Goal: Task Accomplishment & Management: Use online tool/utility

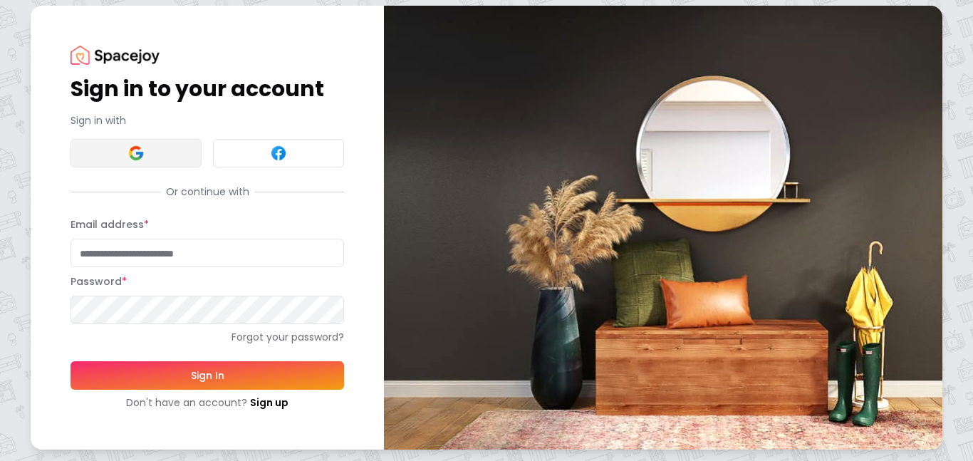
click at [118, 141] on button at bounding box center [135, 153] width 131 height 28
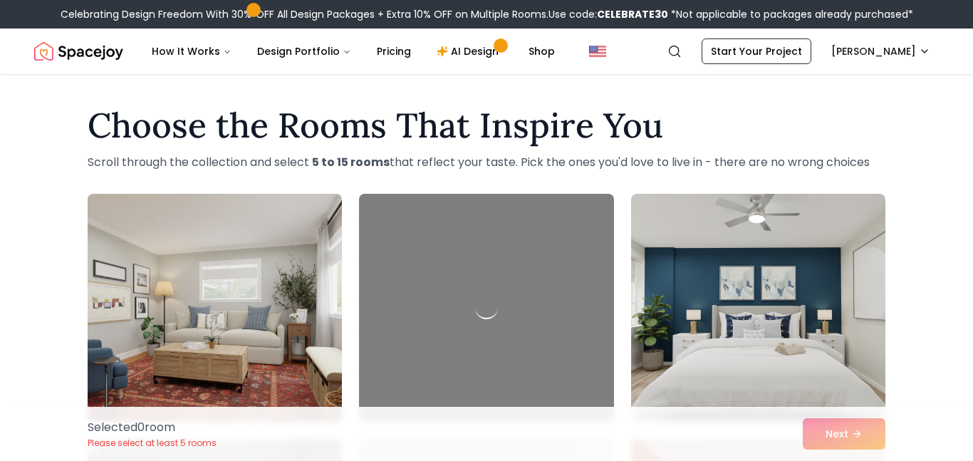
click at [101, 359] on img at bounding box center [214, 307] width 267 height 239
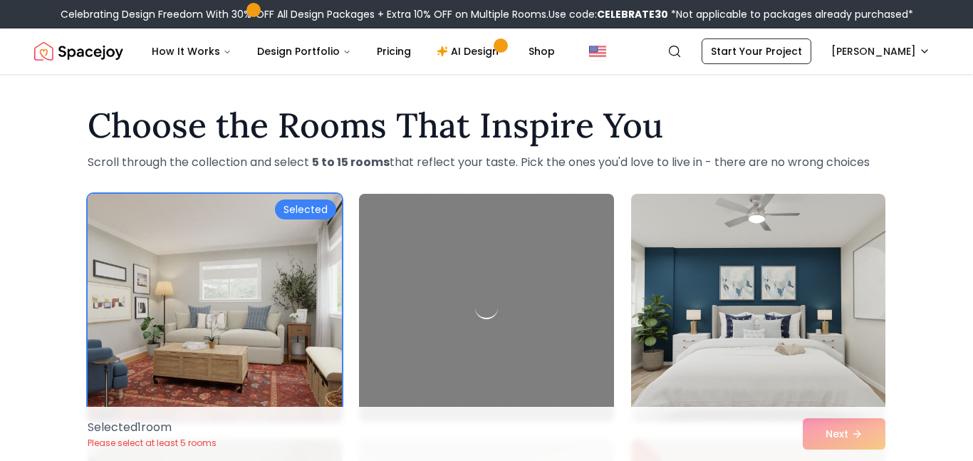
click at [115, 348] on img at bounding box center [214, 307] width 267 height 239
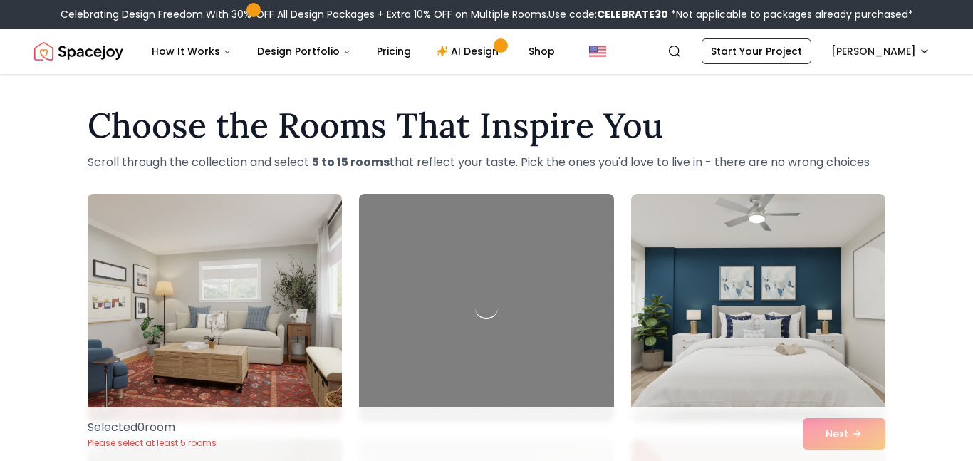
click at [285, 218] on img at bounding box center [214, 307] width 267 height 239
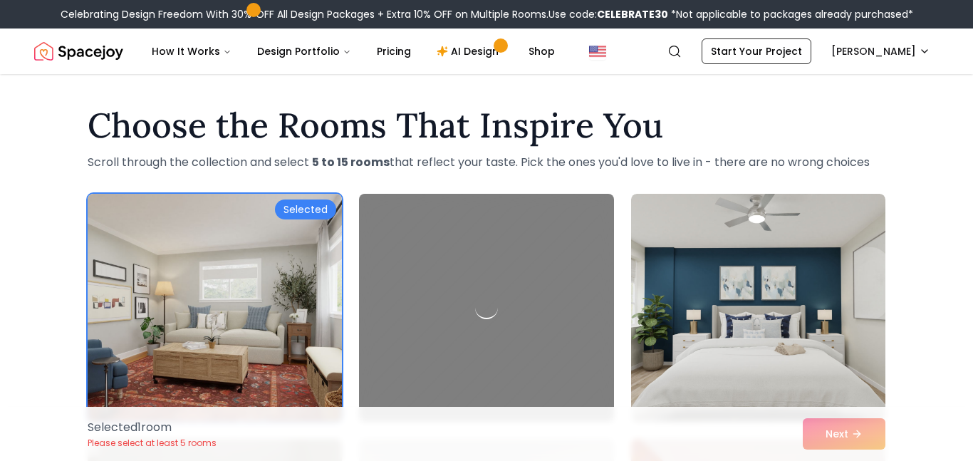
click at [307, 203] on div "Selected" at bounding box center [305, 209] width 61 height 20
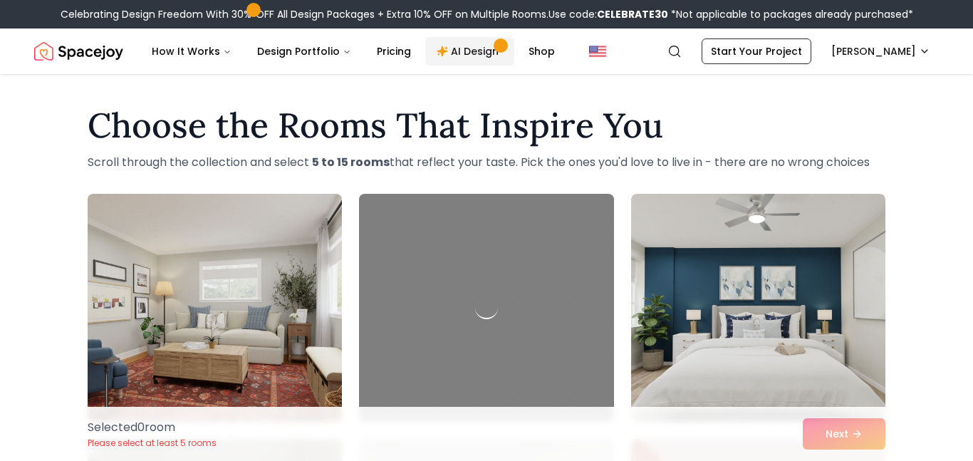
click at [464, 40] on link "AI Design" at bounding box center [469, 51] width 89 height 28
click at [468, 45] on link "AI Design" at bounding box center [469, 51] width 89 height 28
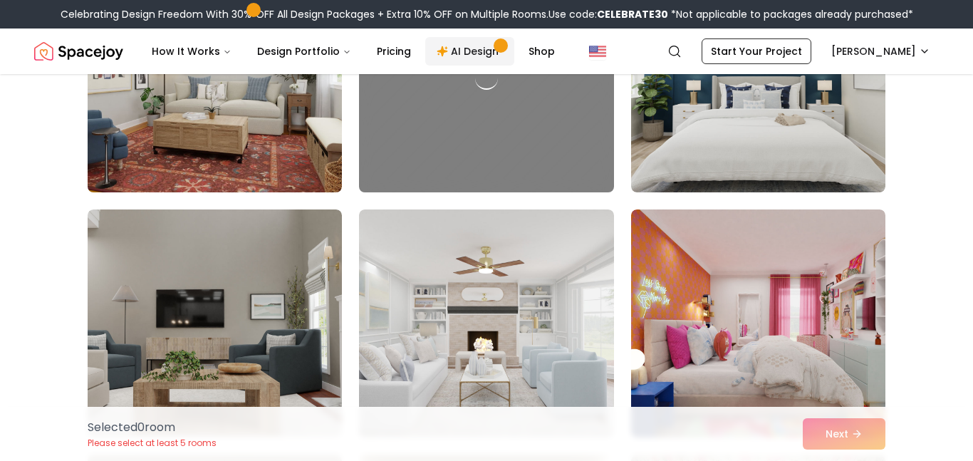
scroll to position [219, 0]
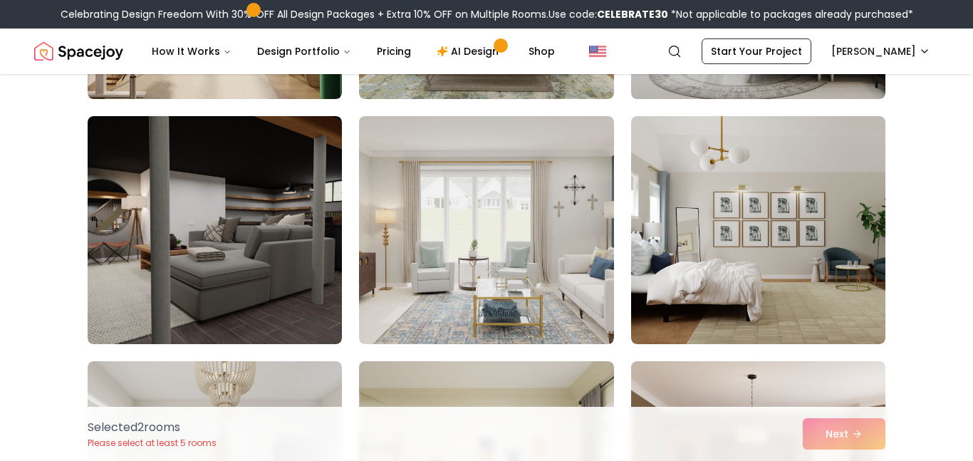
scroll to position [4978, 0]
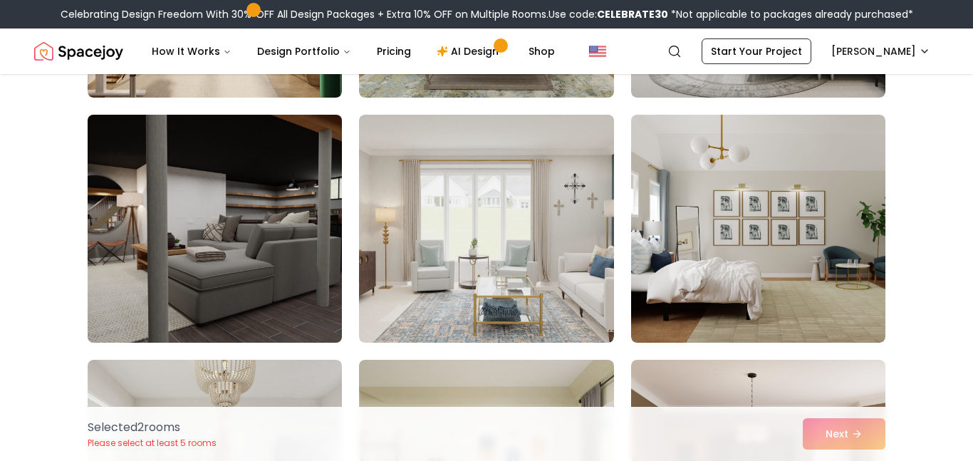
click at [154, 263] on img at bounding box center [214, 228] width 267 height 239
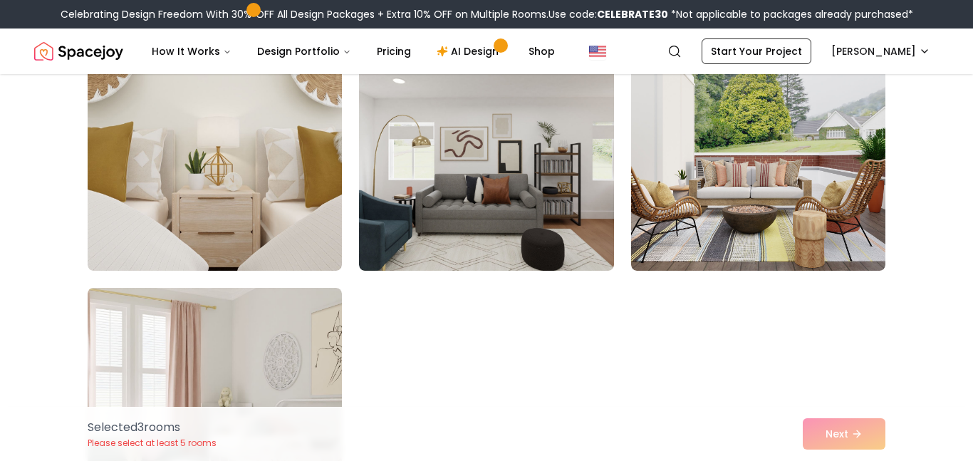
scroll to position [7994, 0]
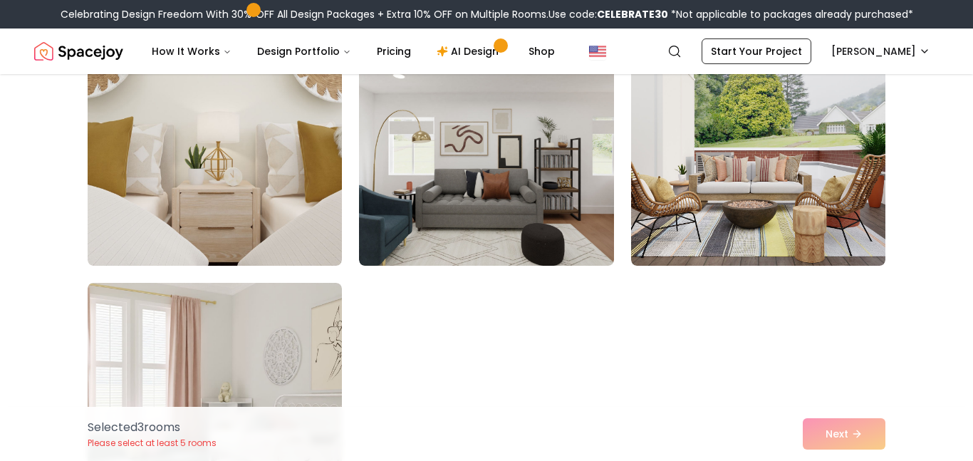
click at [806, 204] on img at bounding box center [758, 152] width 254 height 228
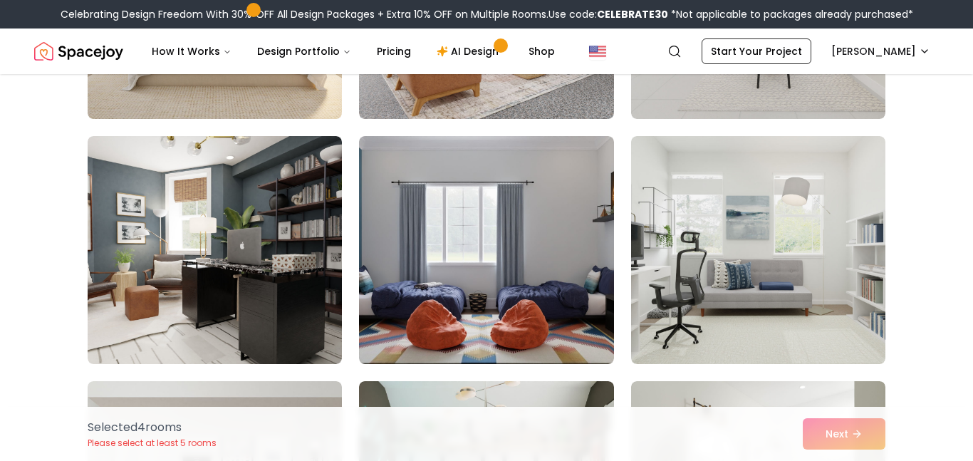
scroll to position [2001, 0]
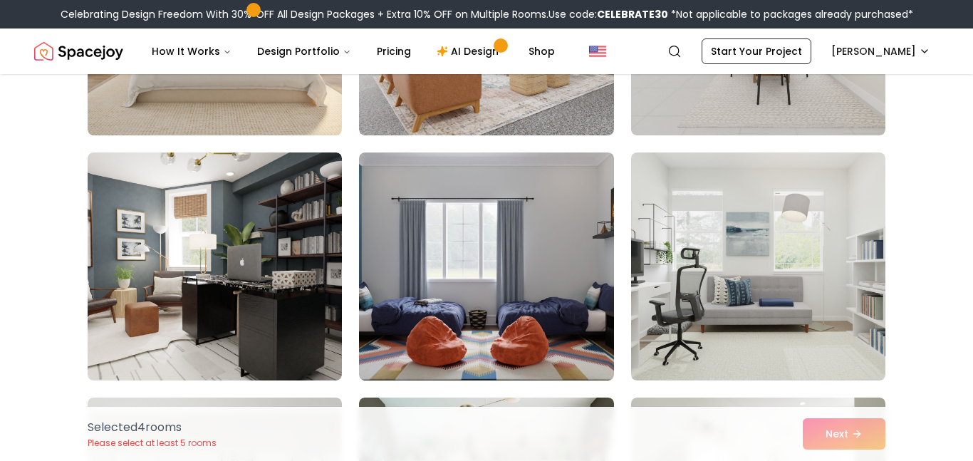
click at [848, 417] on div "Selected 4 room s Please select at least 5 rooms Next" at bounding box center [486, 434] width 820 height 54
click at [857, 419] on div "Selected 4 room s Please select at least 5 rooms Next" at bounding box center [486, 434] width 820 height 54
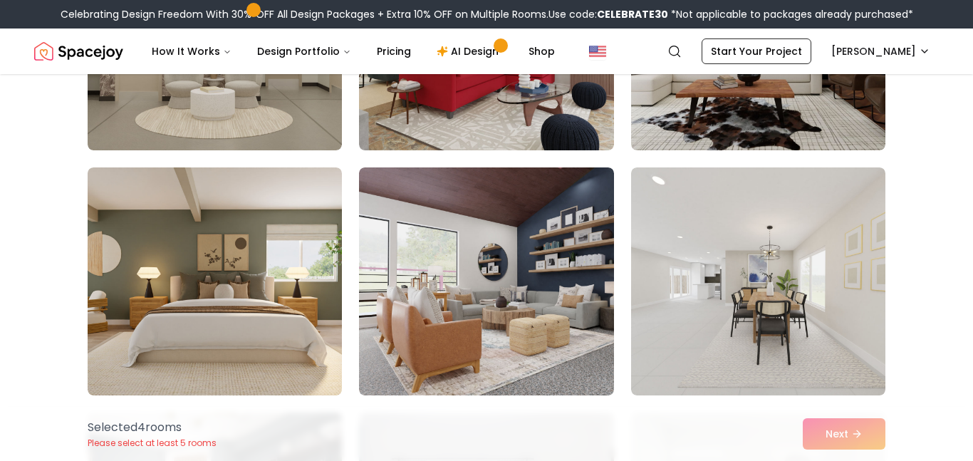
scroll to position [1747, 0]
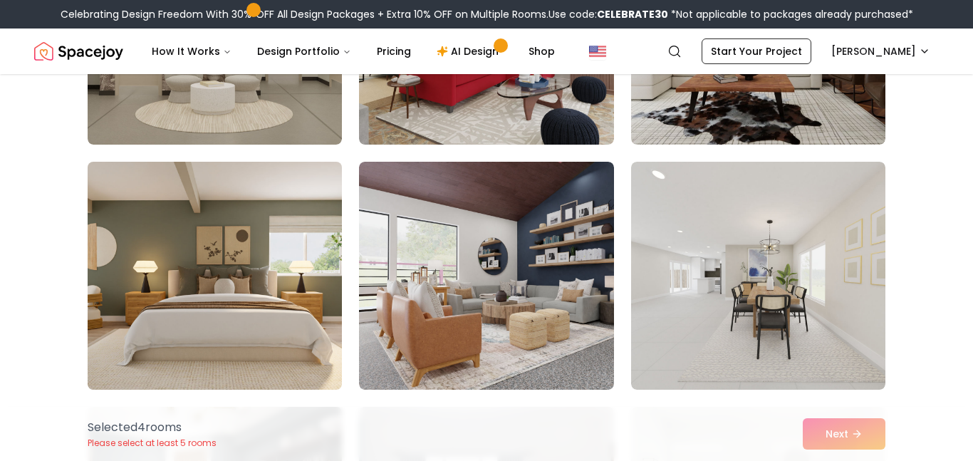
click at [126, 297] on img at bounding box center [214, 275] width 267 height 239
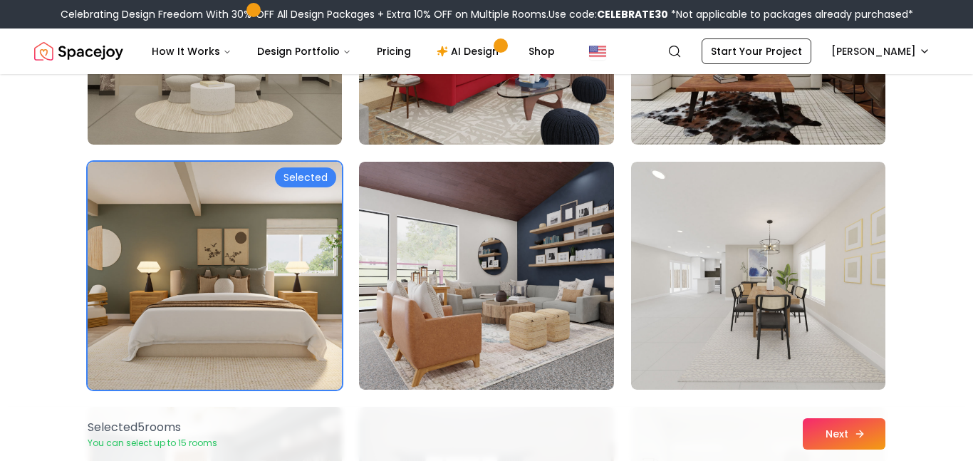
click at [843, 422] on button "Next" at bounding box center [843, 433] width 83 height 31
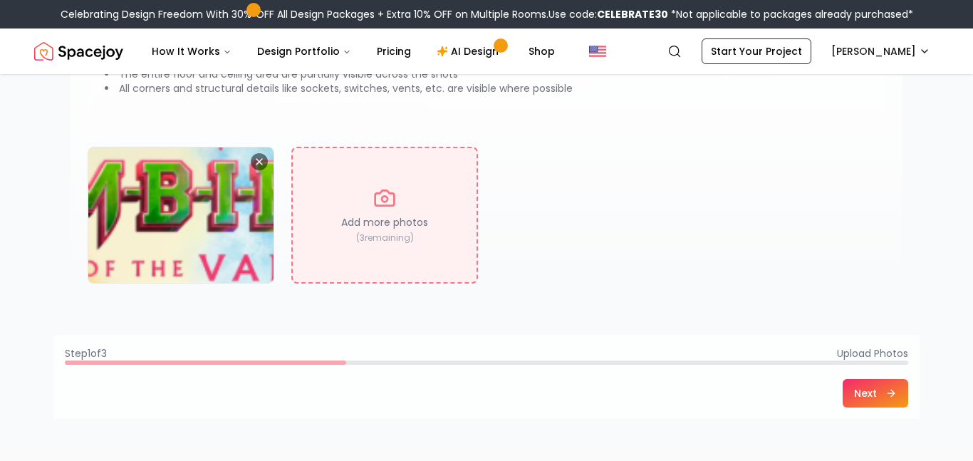
click at [362, 192] on div "Add more photos ( 3 remaining)" at bounding box center [384, 215] width 187 height 137
type input "**********"
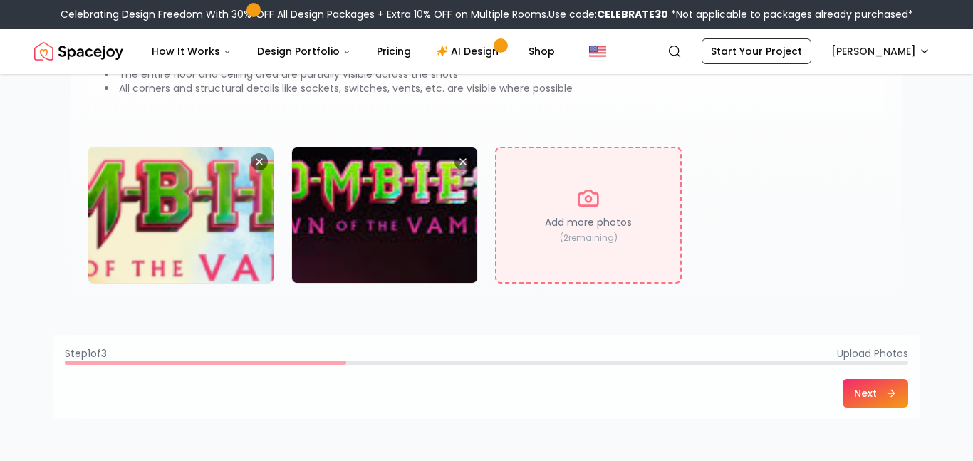
click at [567, 218] on p "Add more photos" at bounding box center [588, 222] width 87 height 14
type input "**********"
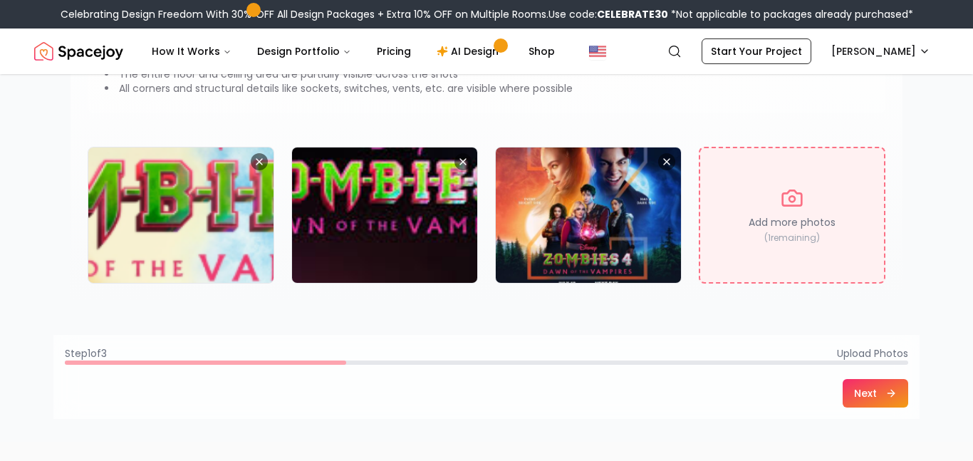
click at [802, 174] on div "Add more photos ( 1 remaining)" at bounding box center [791, 215] width 187 height 137
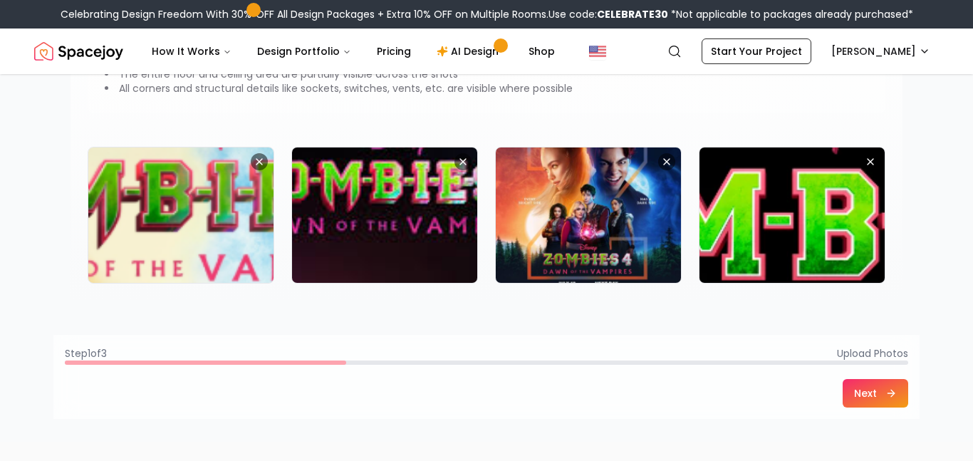
click at [893, 382] on button "Next" at bounding box center [875, 393] width 66 height 28
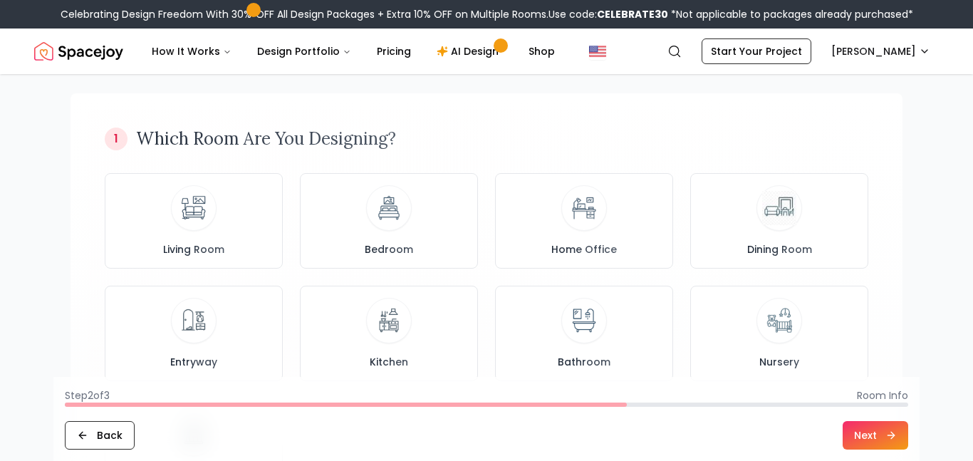
scroll to position [93, 0]
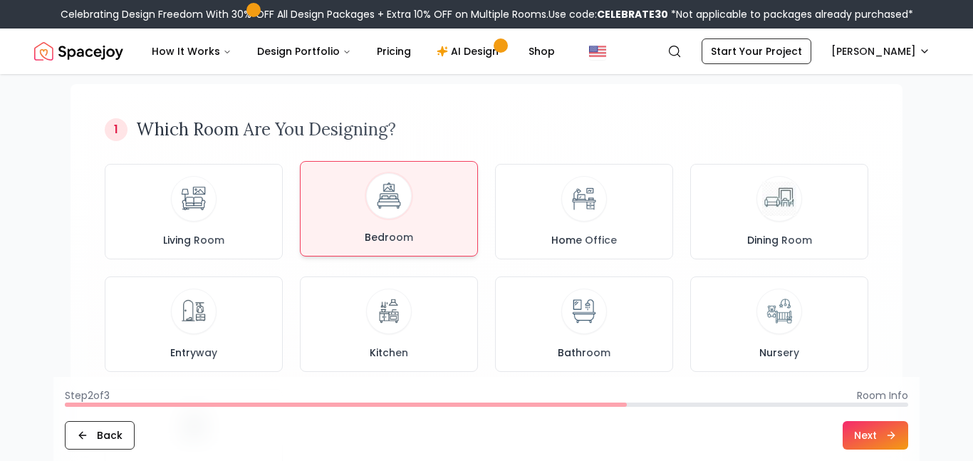
click at [395, 187] on img at bounding box center [389, 196] width 38 height 38
click at [886, 422] on button "Next" at bounding box center [875, 435] width 66 height 28
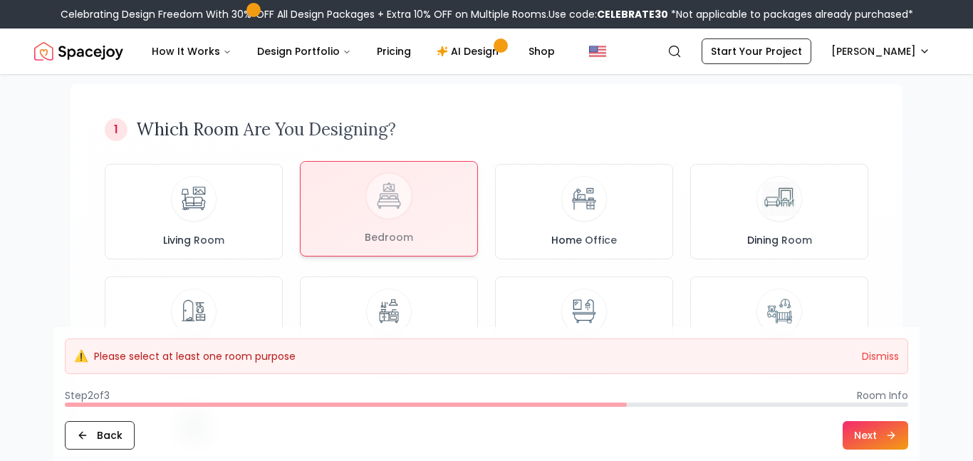
click at [364, 221] on div at bounding box center [388, 209] width 177 height 94
click at [875, 350] on button "Dismiss" at bounding box center [880, 356] width 37 height 14
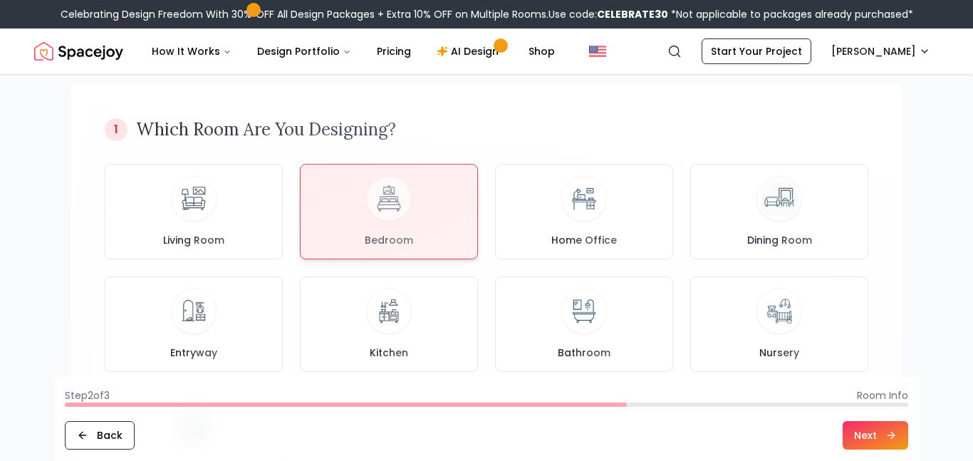
click at [869, 445] on button "Next" at bounding box center [875, 435] width 66 height 28
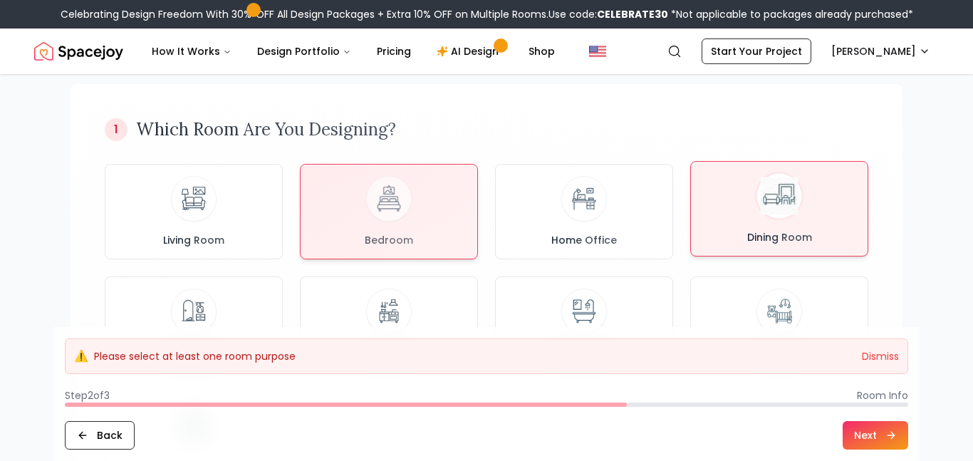
click at [757, 202] on div at bounding box center [779, 196] width 46 height 46
click at [426, 232] on div "Bedroom" at bounding box center [389, 208] width 154 height 71
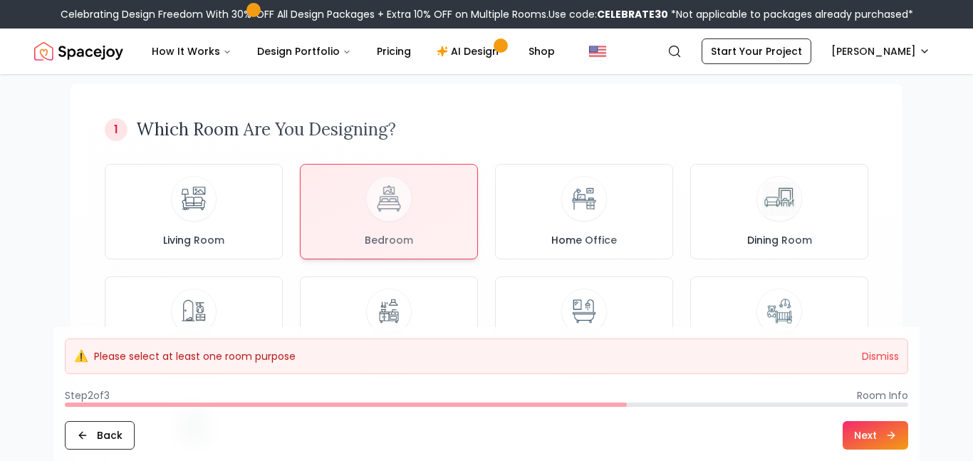
click at [103, 359] on p "Please select at least one room purpose" at bounding box center [195, 356] width 202 height 14
click at [890, 350] on button "Dismiss" at bounding box center [880, 356] width 37 height 14
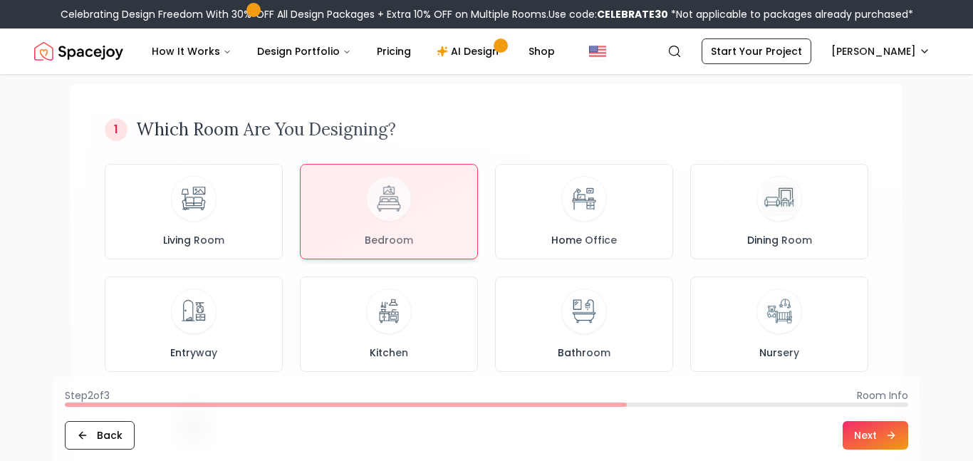
click at [872, 436] on button "Next" at bounding box center [875, 435] width 66 height 28
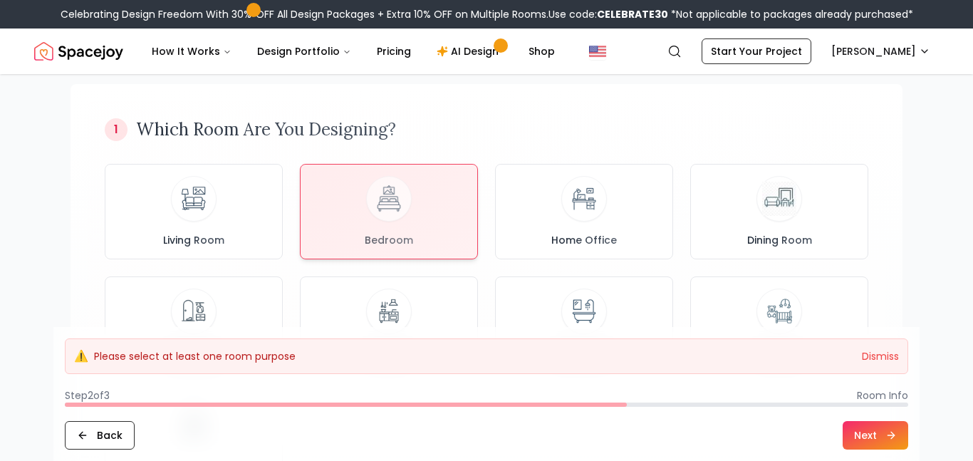
click at [113, 350] on p "Please select at least one room purpose" at bounding box center [195, 356] width 202 height 14
click at [102, 435] on button "Back" at bounding box center [100, 435] width 70 height 28
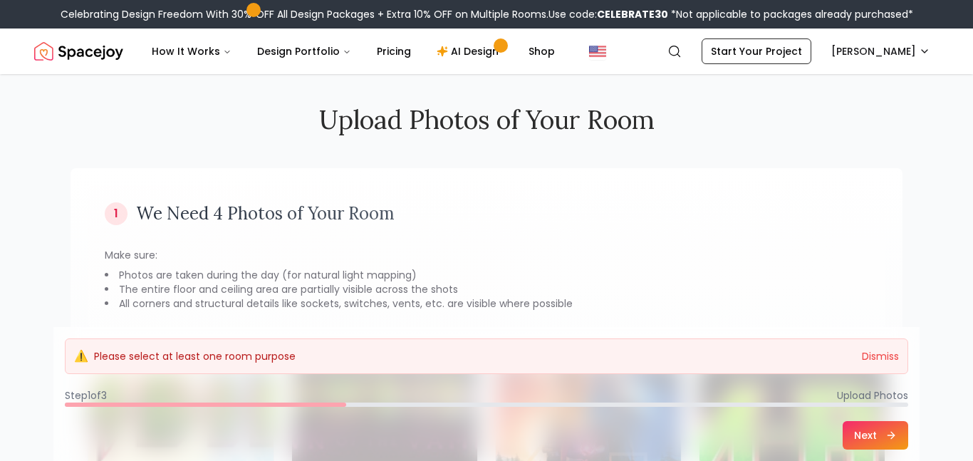
scroll to position [0, 0]
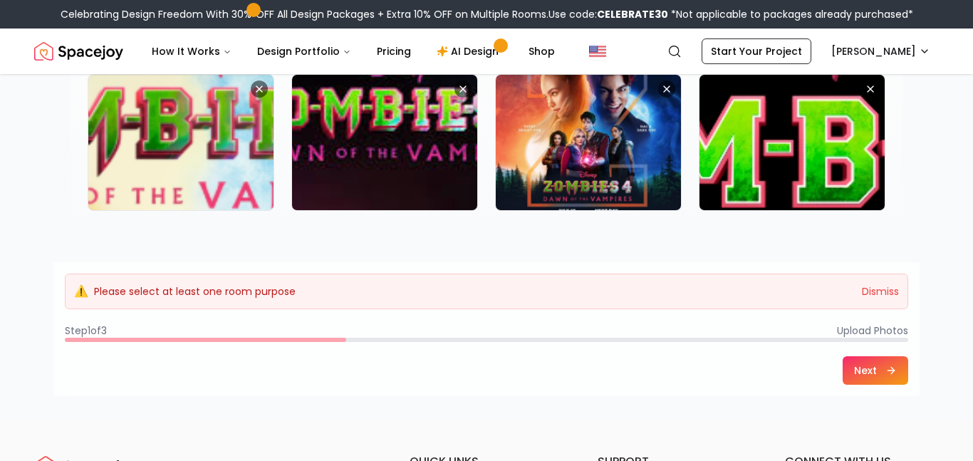
click at [878, 360] on button "Next" at bounding box center [875, 370] width 66 height 28
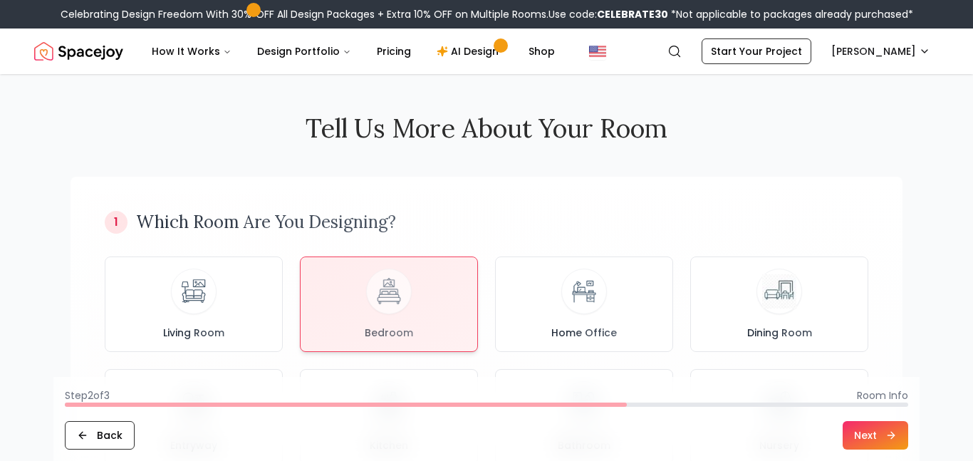
click at [879, 409] on footer "Step 2 of 3 Room Info Back Next" at bounding box center [486, 419] width 866 height 84
click at [873, 424] on button "Next" at bounding box center [875, 435] width 66 height 28
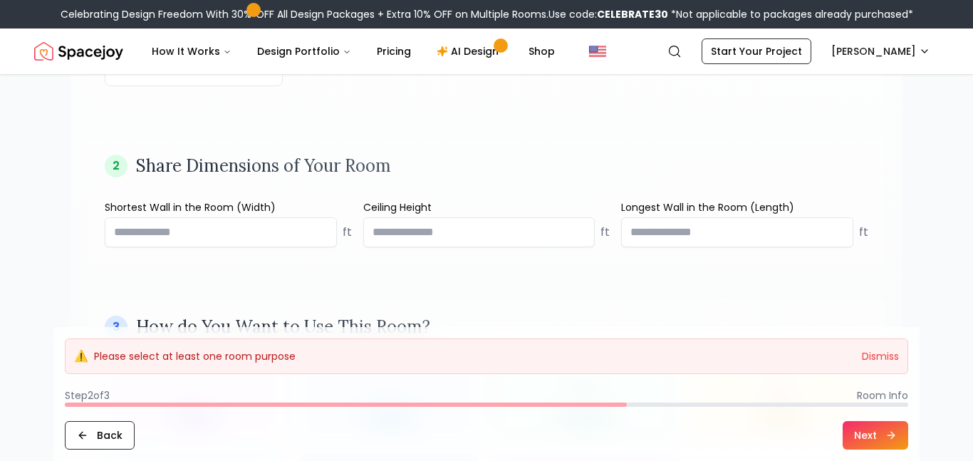
scroll to position [494, 0]
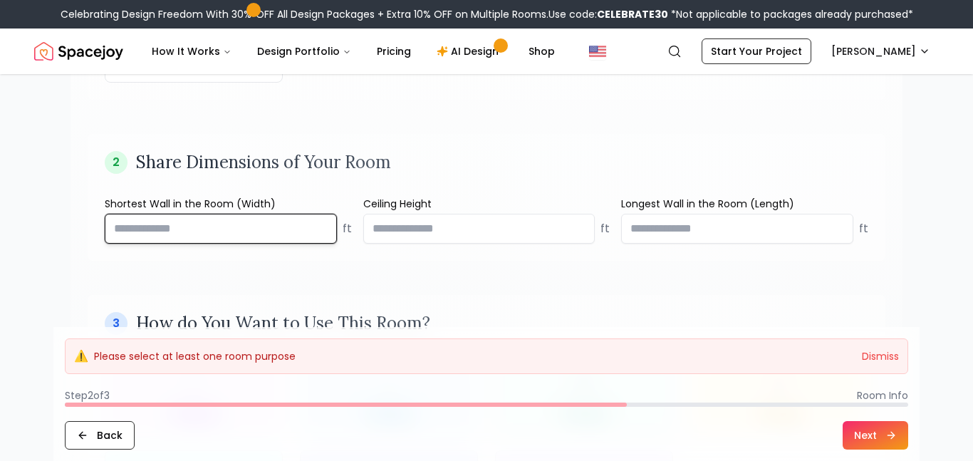
click at [133, 229] on input "number" at bounding box center [221, 229] width 232 height 30
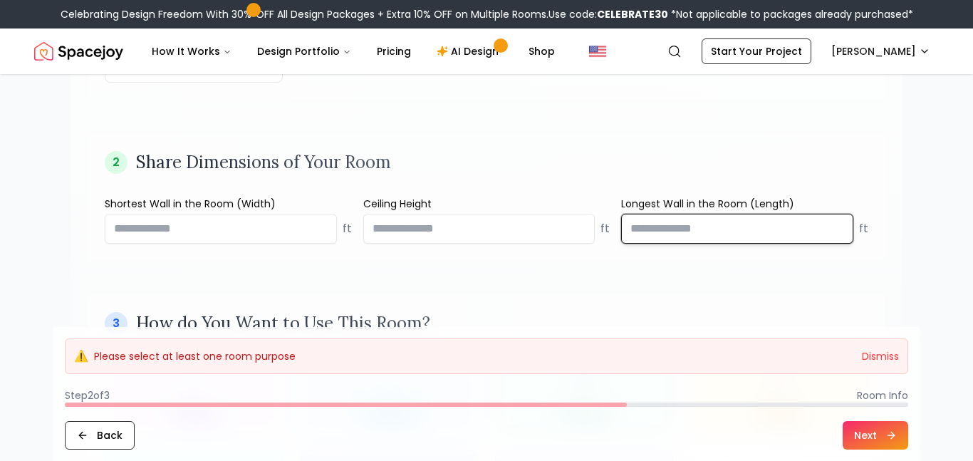
click at [733, 230] on input "number" at bounding box center [737, 229] width 232 height 30
type input "***"
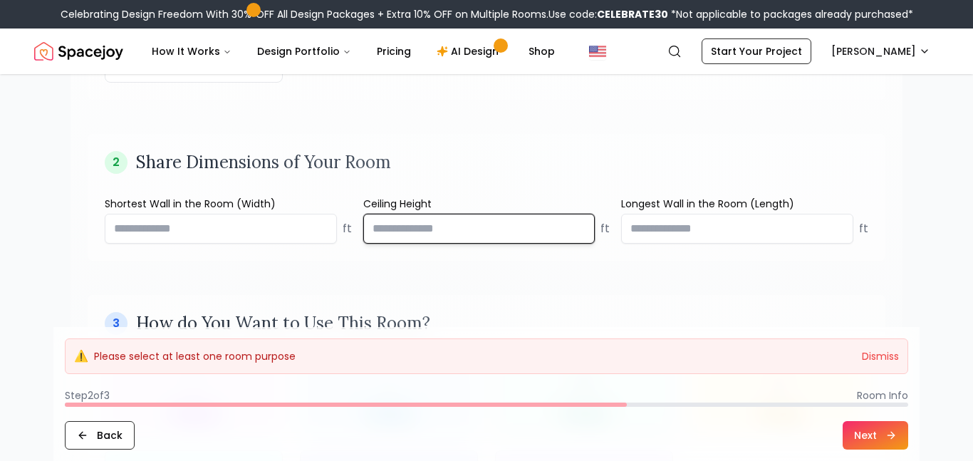
click at [469, 223] on input "number" at bounding box center [479, 229] width 232 height 30
type input "**"
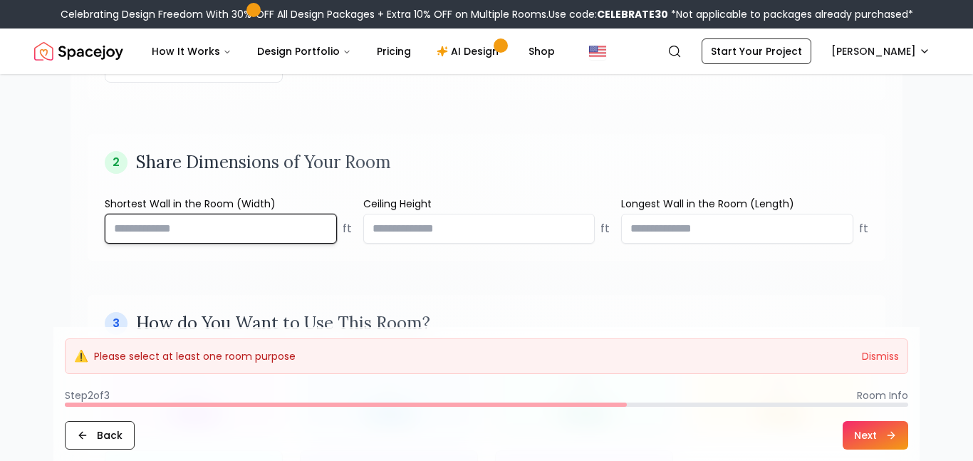
click at [144, 222] on input "number" at bounding box center [221, 229] width 232 height 30
type input "**********"
click at [883, 446] on button "Next" at bounding box center [875, 435] width 66 height 28
click at [883, 424] on button "Next" at bounding box center [875, 435] width 66 height 28
click at [883, 359] on button "Dismiss" at bounding box center [880, 356] width 37 height 14
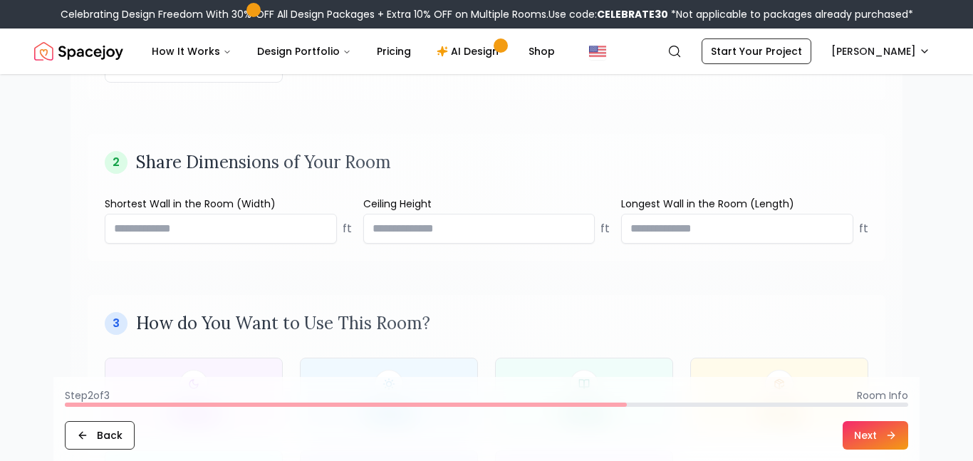
click at [868, 427] on button "Next" at bounding box center [875, 435] width 66 height 28
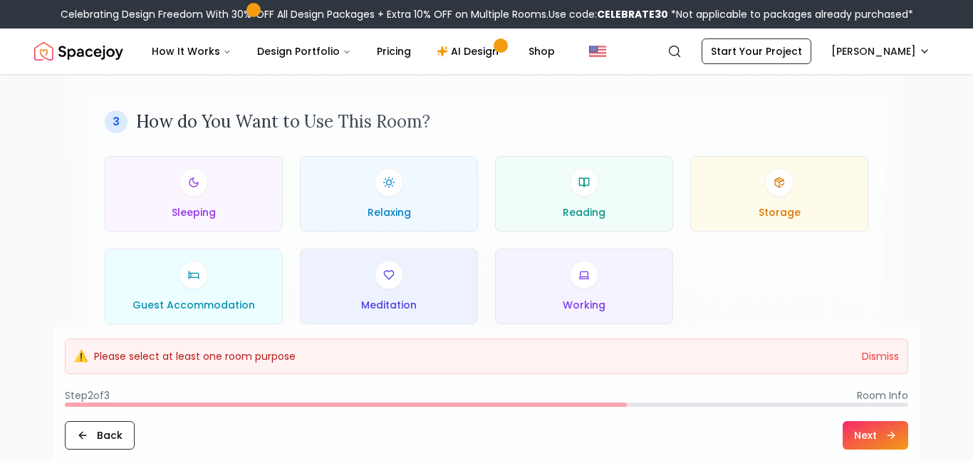
scroll to position [700, 0]
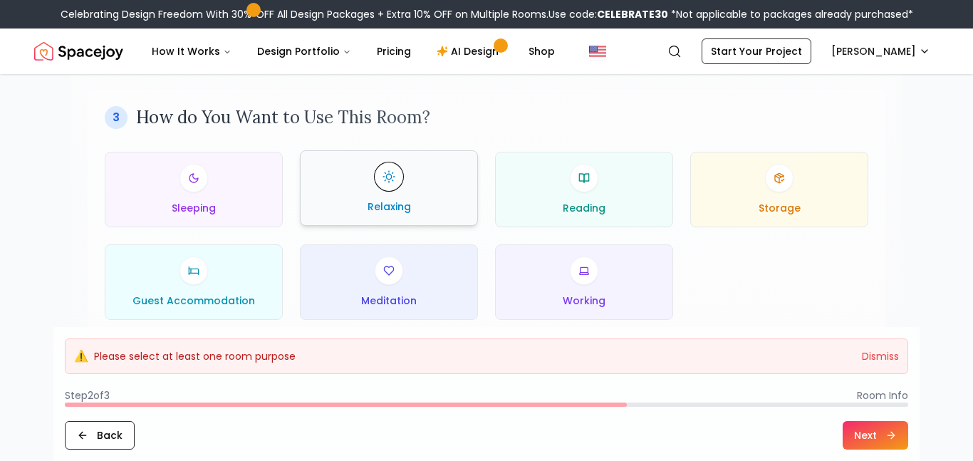
click at [354, 182] on div "Relaxing" at bounding box center [389, 187] width 154 height 51
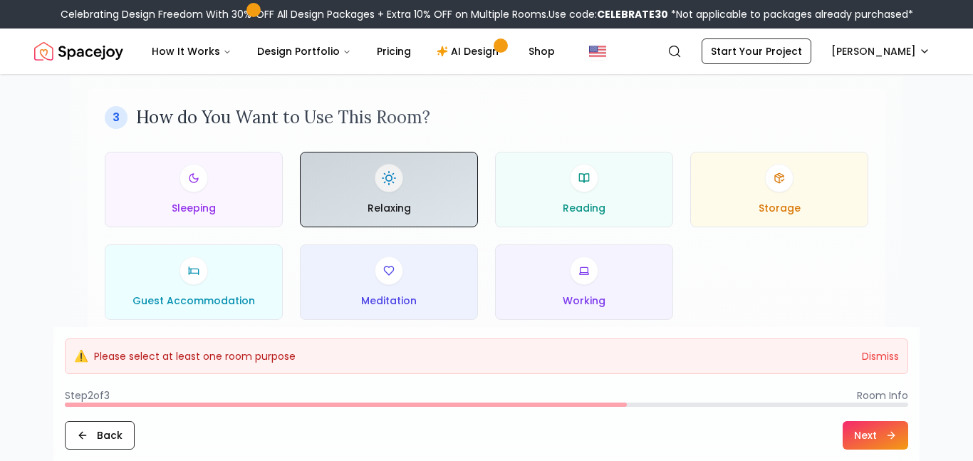
click at [868, 429] on button "Next" at bounding box center [875, 435] width 66 height 28
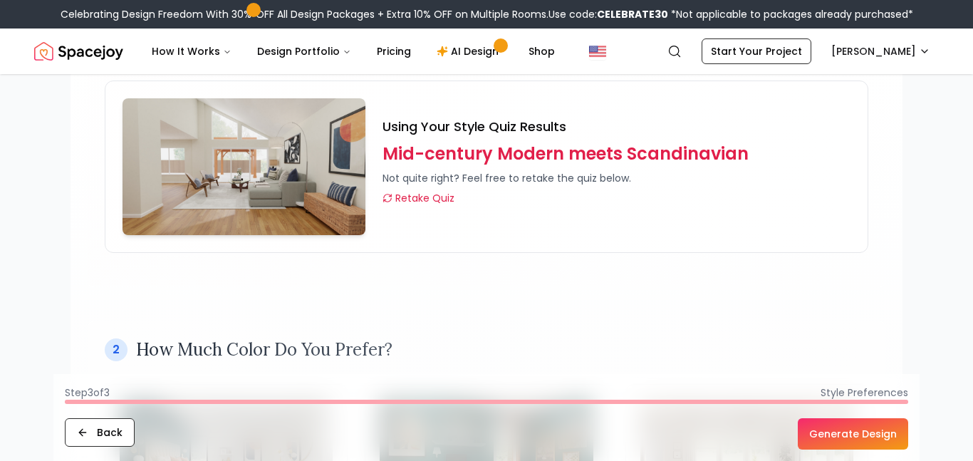
scroll to position [177, 0]
click at [862, 429] on button "Generate Design" at bounding box center [852, 433] width 110 height 31
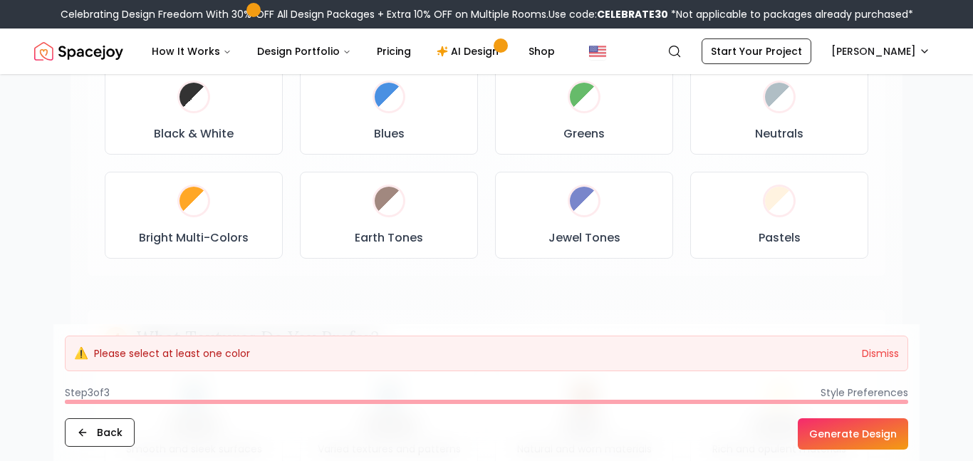
scroll to position [792, 0]
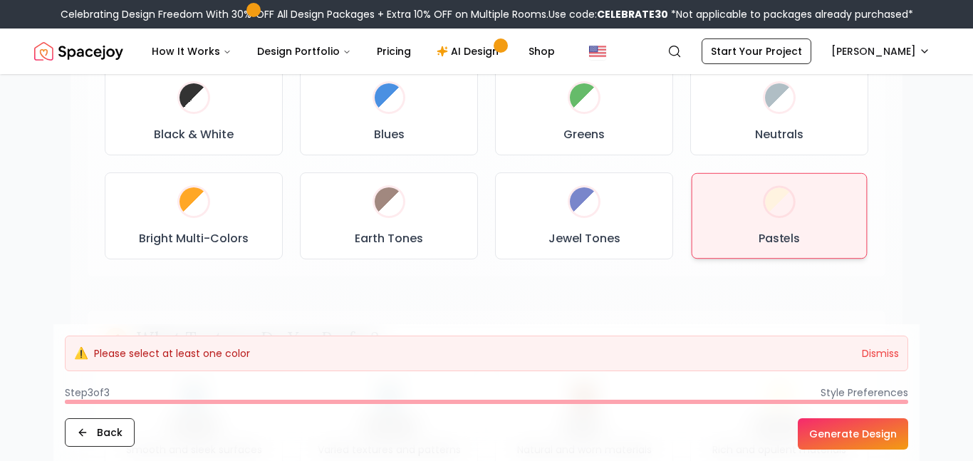
click at [774, 194] on div at bounding box center [779, 202] width 28 height 28
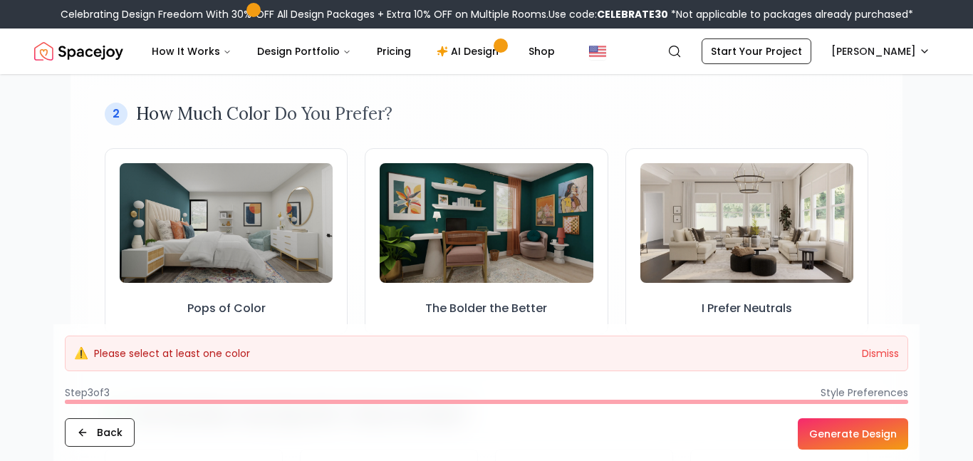
scroll to position [456, 0]
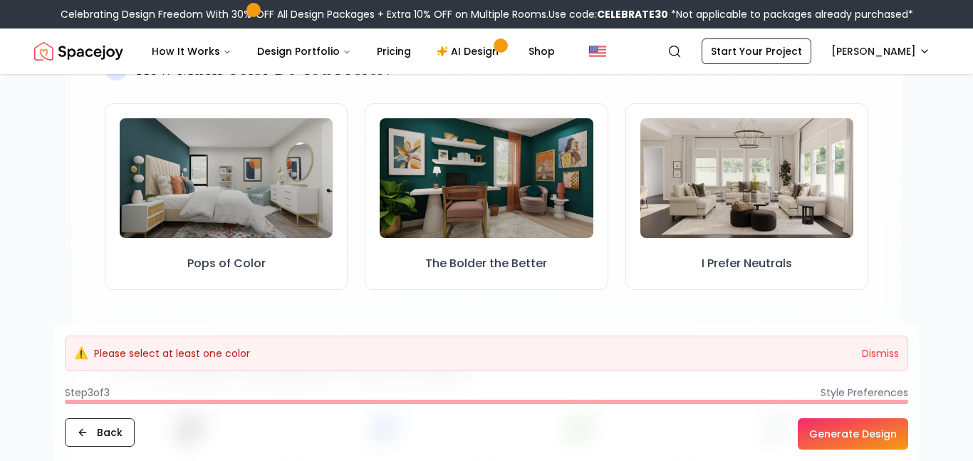
click at [872, 428] on button "Generate Design" at bounding box center [852, 433] width 110 height 31
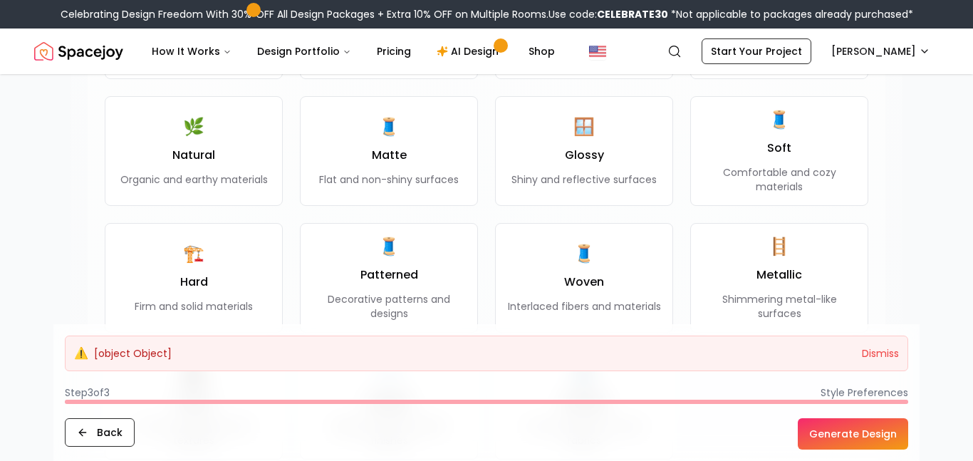
scroll to position [1185, 0]
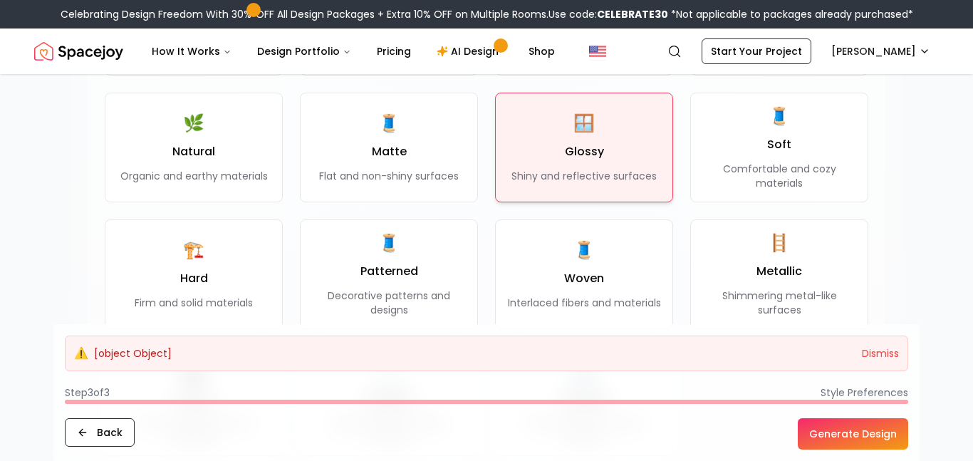
click at [597, 131] on div "🪟 Glossy Shiny and reflective surfaces" at bounding box center [583, 147] width 145 height 71
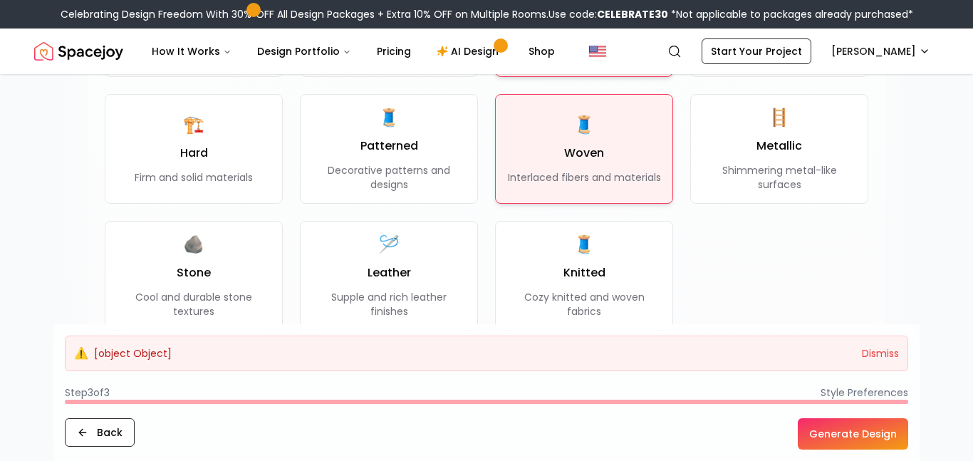
click at [605, 199] on button "🧵 Woven Interlaced fibers and materials" at bounding box center [584, 149] width 178 height 110
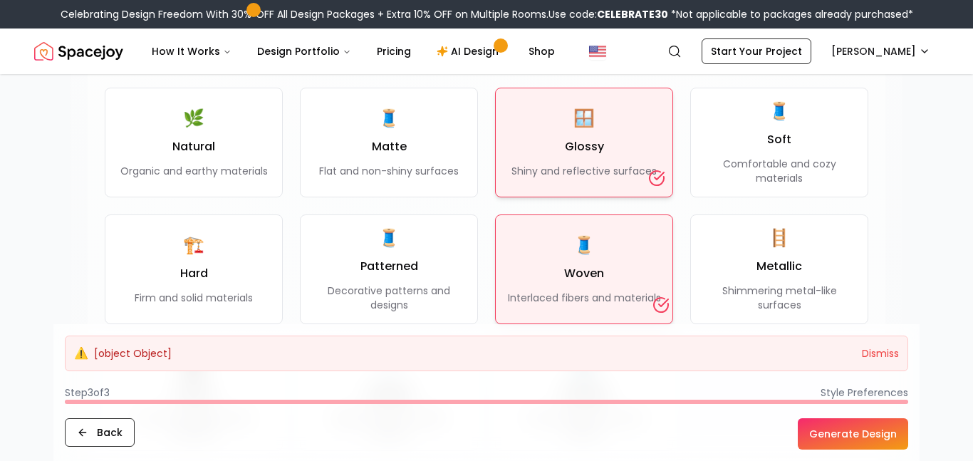
scroll to position [1189, 0]
click at [609, 256] on div "🧵 Woven Interlaced fibers and materials" at bounding box center [584, 269] width 153 height 71
click at [659, 253] on div "🧵 Woven Interlaced fibers and materials" at bounding box center [584, 269] width 153 height 71
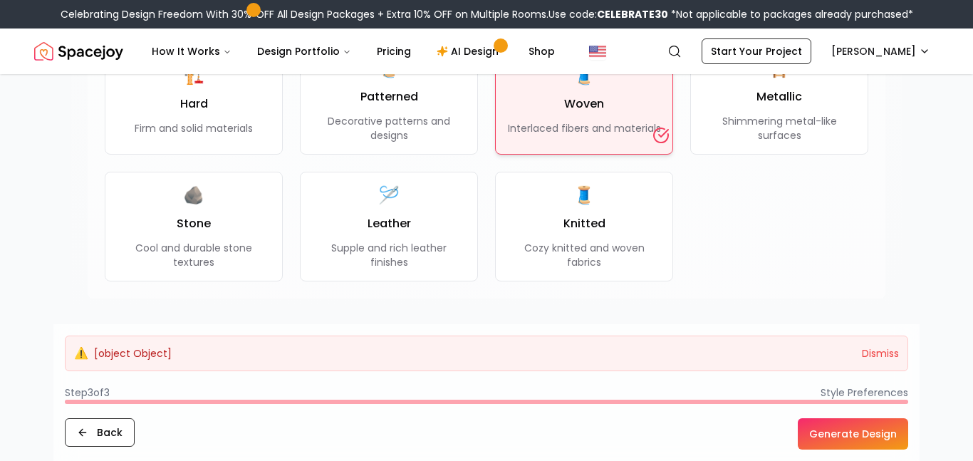
scroll to position [1361, 0]
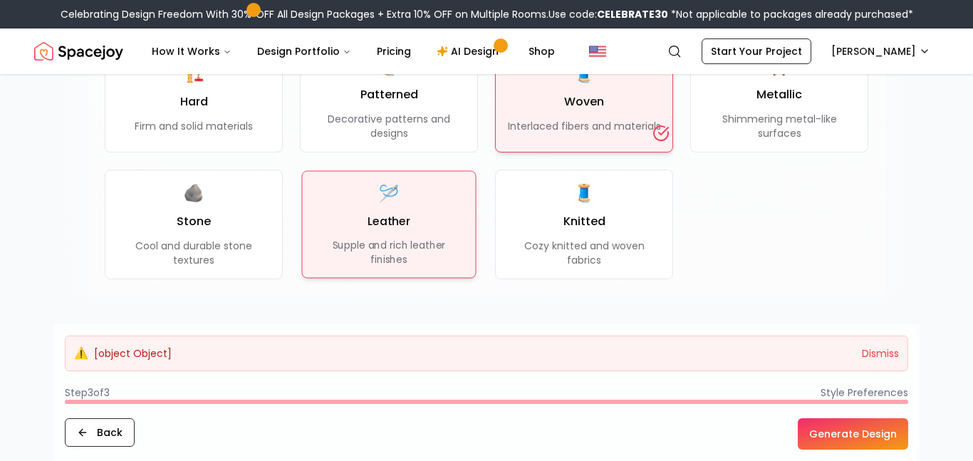
click at [434, 216] on div "🪡 Leather Supple and rich leather finishes" at bounding box center [388, 224] width 151 height 84
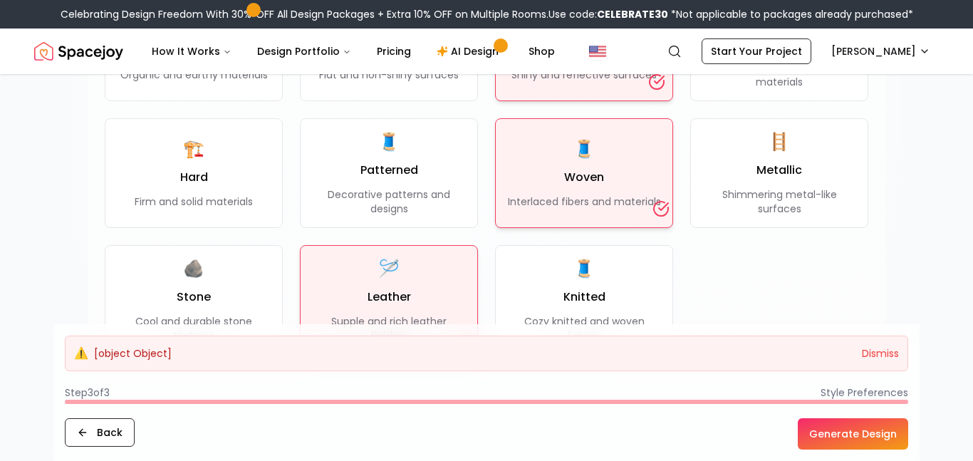
scroll to position [1281, 0]
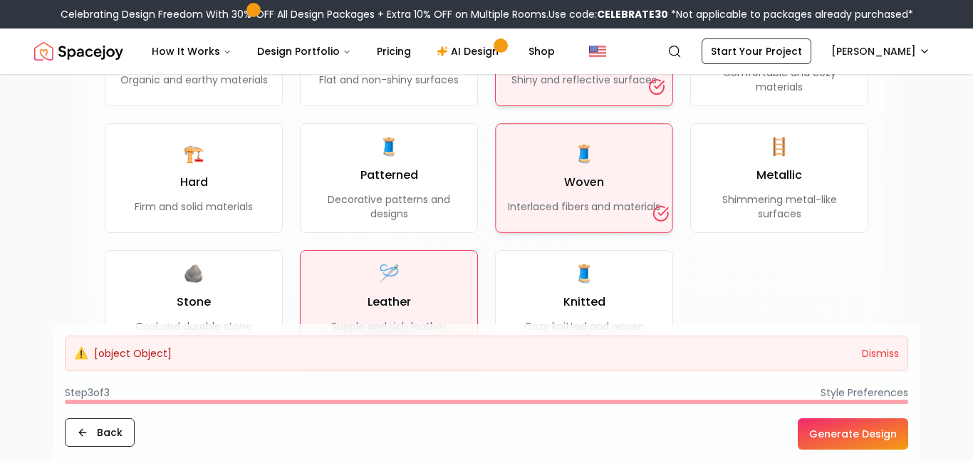
click at [592, 195] on div "🧵 Woven Interlaced fibers and materials" at bounding box center [584, 177] width 152 height 71
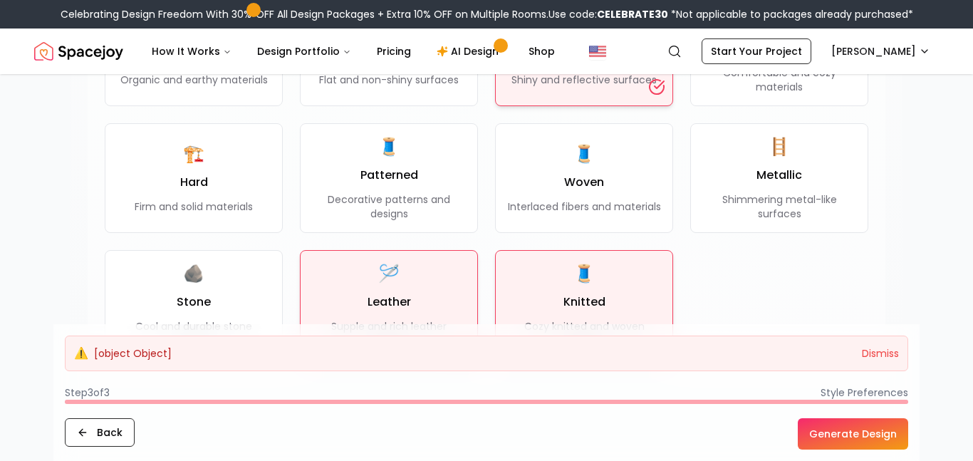
click at [590, 284] on span "🧵" at bounding box center [583, 273] width 21 height 23
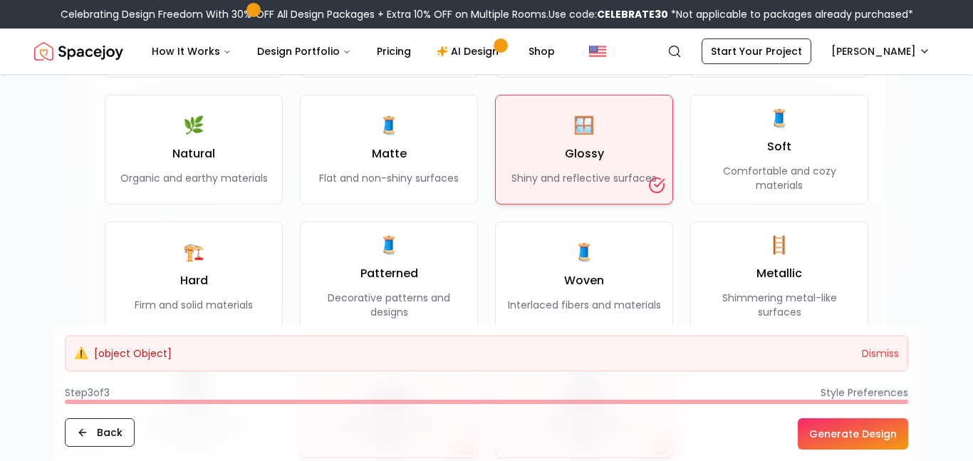
scroll to position [1182, 0]
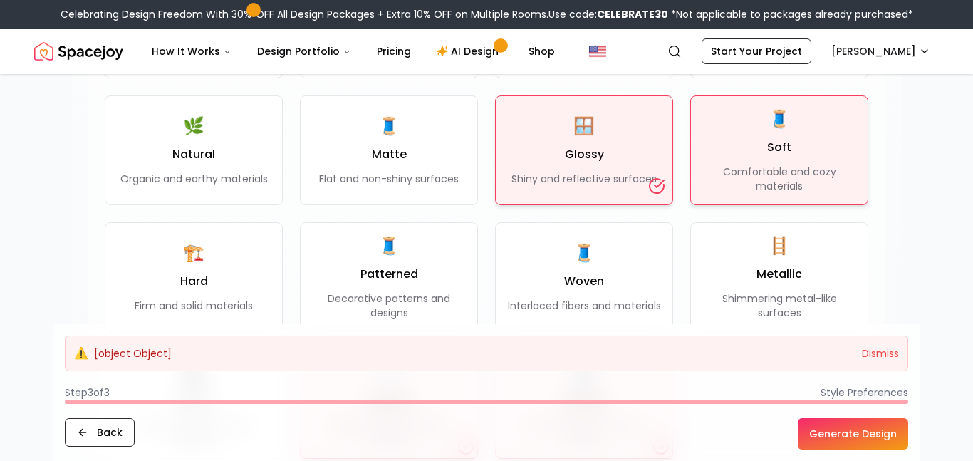
click at [788, 130] on span "🧵" at bounding box center [778, 119] width 21 height 23
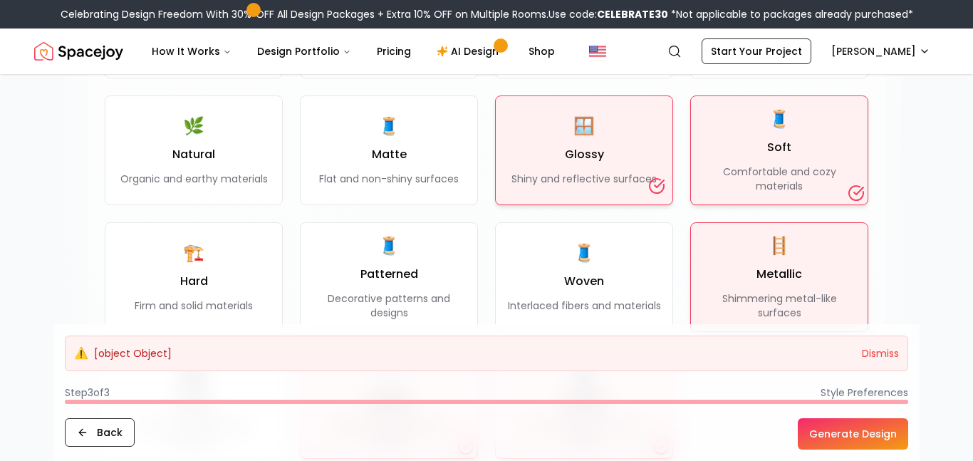
click at [794, 259] on div "🪜 Metallic Shimmering metal-like surfaces" at bounding box center [779, 276] width 154 height 85
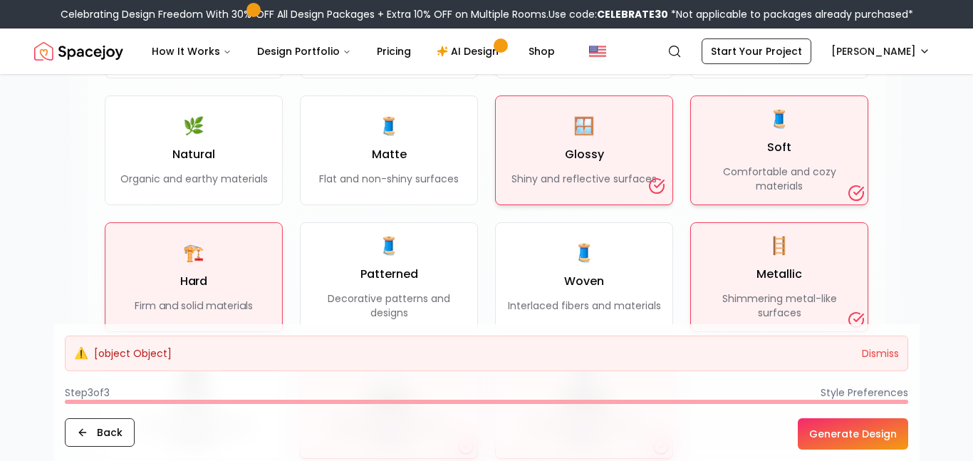
click at [186, 275] on h3 "Hard" at bounding box center [194, 281] width 28 height 17
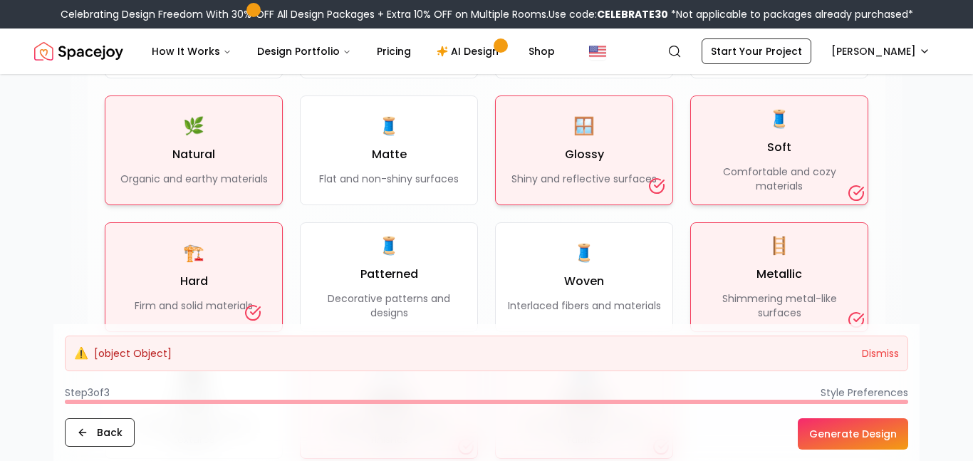
click at [221, 175] on p "Organic and earthy materials" at bounding box center [193, 179] width 147 height 14
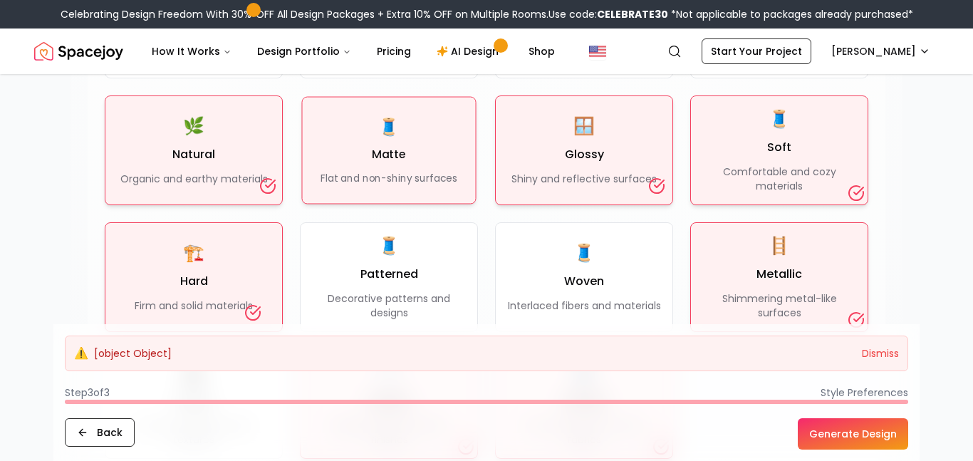
click at [384, 166] on div "🧵 Matte Flat and non-shiny surfaces" at bounding box center [388, 150] width 137 height 70
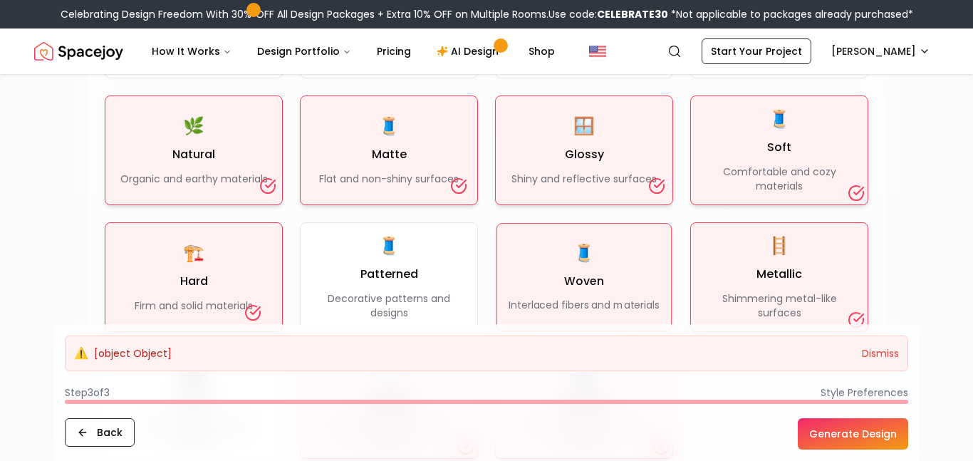
click at [578, 260] on span "🧵" at bounding box center [583, 253] width 21 height 23
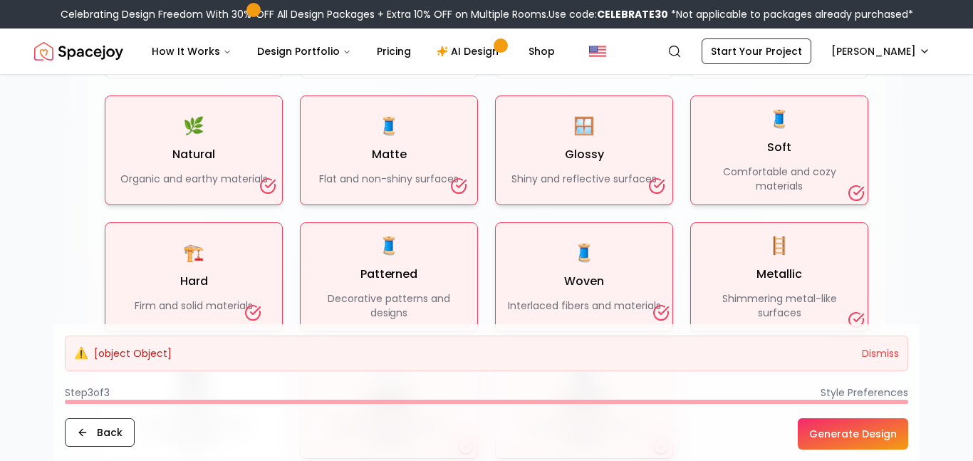
click at [370, 274] on h3 "Patterned" at bounding box center [389, 274] width 58 height 17
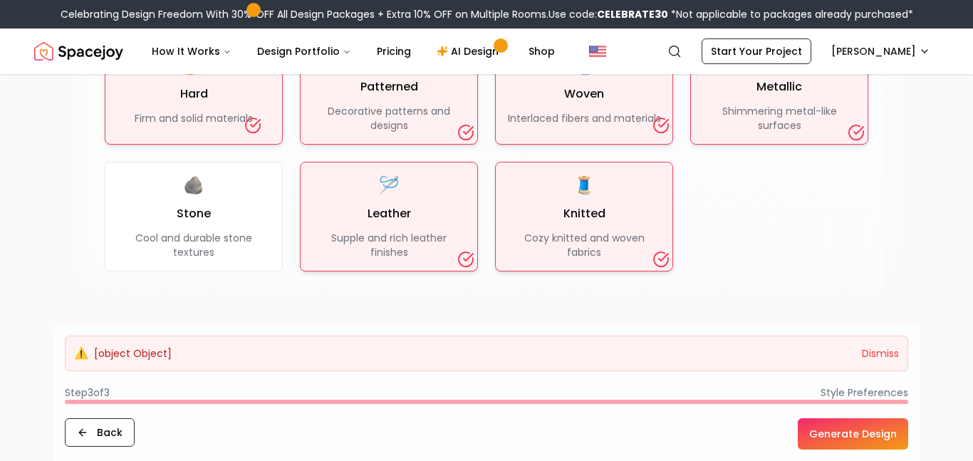
scroll to position [1371, 0]
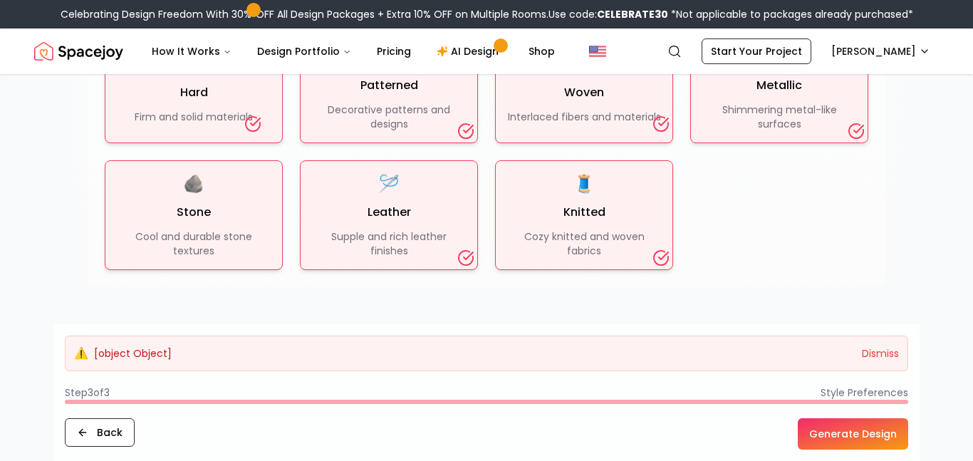
click at [157, 250] on p "Cool and durable stone textures" at bounding box center [194, 243] width 154 height 28
click at [847, 435] on button "Generate Design" at bounding box center [852, 433] width 110 height 31
click at [849, 432] on button "Generate Design" at bounding box center [852, 433] width 110 height 31
